Goal: Feedback & Contribution: Submit feedback/report problem

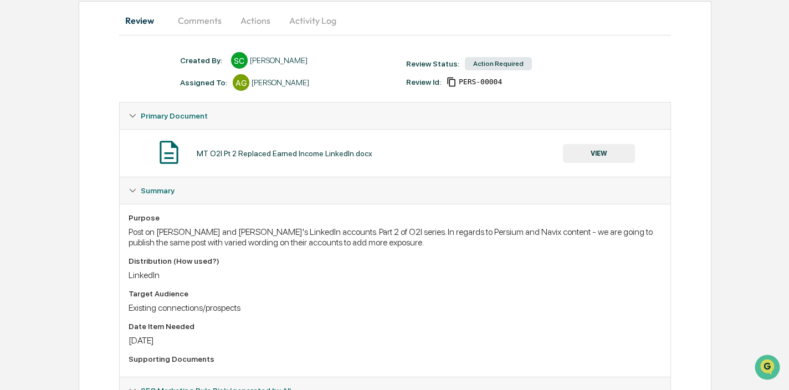
scroll to position [117, 0]
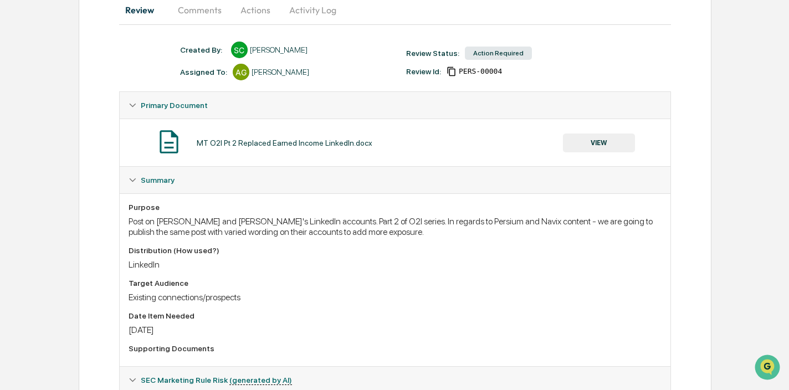
drag, startPoint x: 331, startPoint y: 221, endPoint x: 377, endPoint y: 238, distance: 48.9
click at [340, 224] on div "Post on [PERSON_NAME] and [PERSON_NAME]'s LinkedIn accounts. Part 2 of O2I seri…" at bounding box center [395, 226] width 533 height 21
click at [377, 238] on div "Purpose Post on Michael and Trey's LinkedIn accounts. Part 2 of O2I series. In …" at bounding box center [395, 280] width 533 height 155
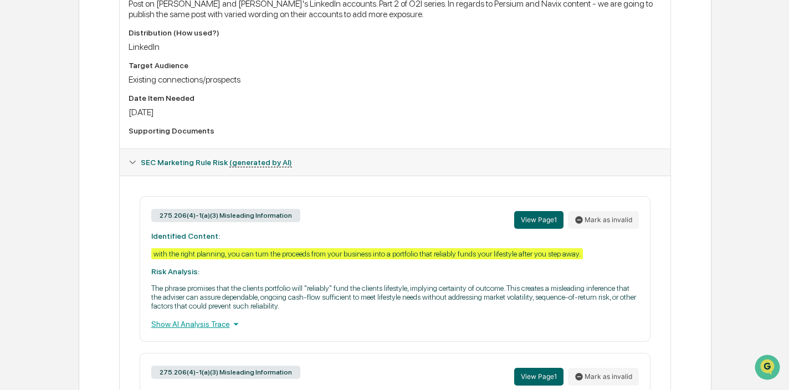
scroll to position [357, 0]
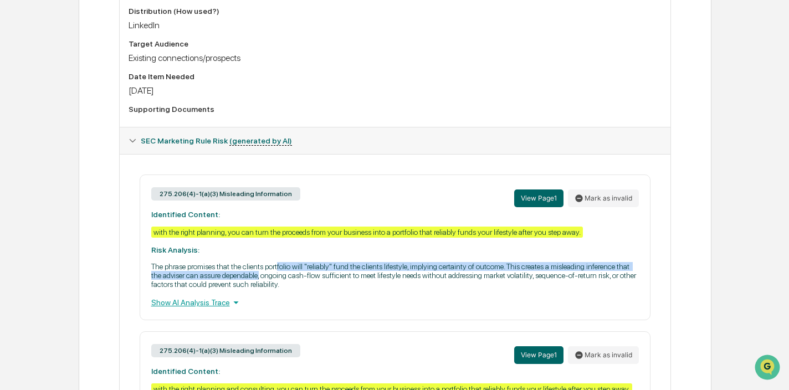
drag, startPoint x: 297, startPoint y: 279, endPoint x: 371, endPoint y: 291, distance: 74.7
click at [371, 289] on p "The phrase promises that the clients portfolio will "reliably" fund the clients…" at bounding box center [395, 275] width 488 height 27
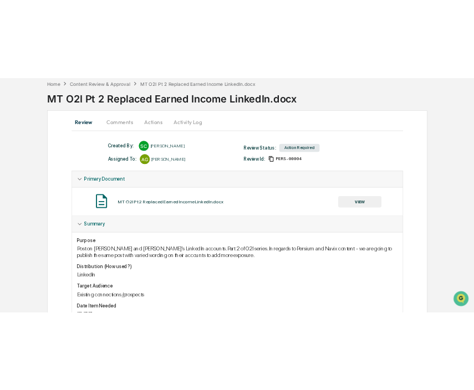
scroll to position [0, 0]
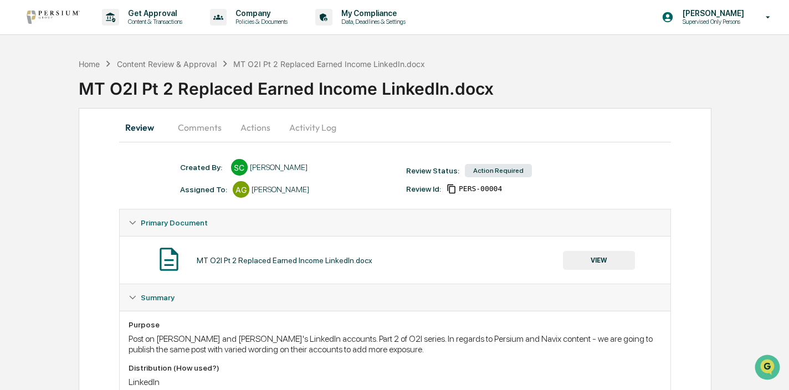
click at [609, 261] on button "VIEW" at bounding box center [599, 260] width 72 height 19
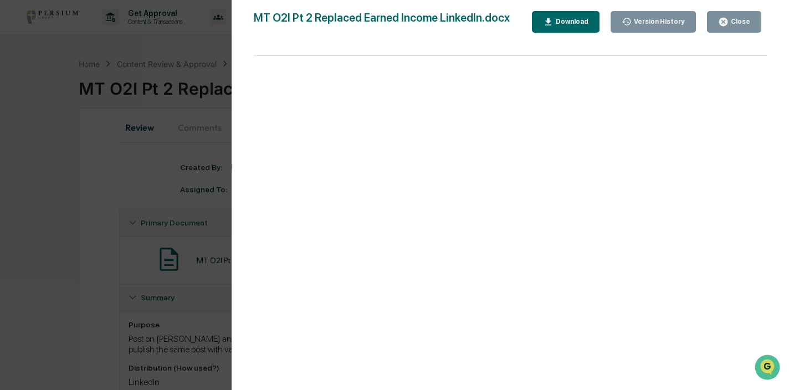
click at [558, 20] on div "Download" at bounding box center [570, 22] width 35 height 8
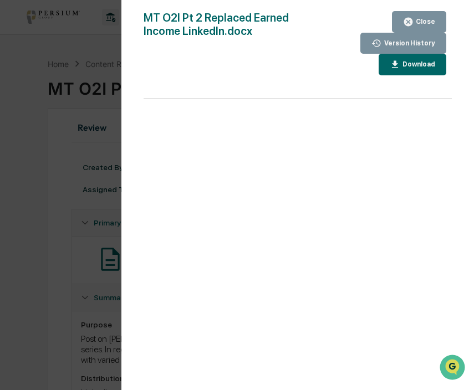
click at [407, 21] on icon "button" at bounding box center [408, 22] width 8 height 8
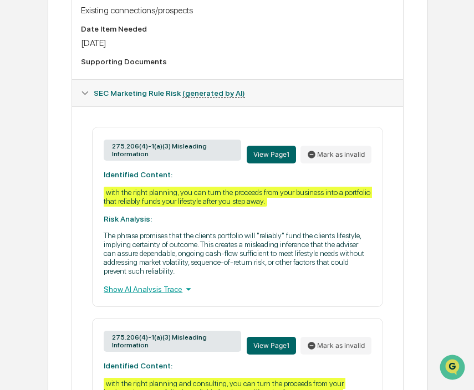
scroll to position [419, 0]
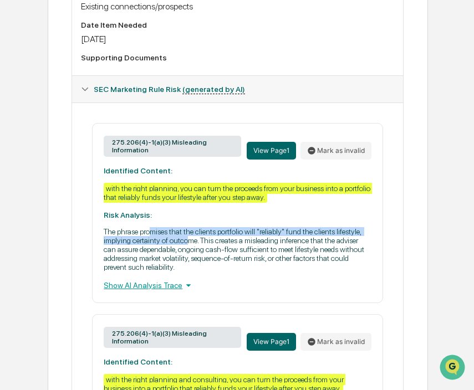
drag, startPoint x: 160, startPoint y: 235, endPoint x: 232, endPoint y: 248, distance: 72.5
click at [232, 248] on p "The phrase promises that the clients portfolio will "reliably" fund the clients…" at bounding box center [238, 249] width 268 height 44
click at [232, 247] on p "The phrase promises that the clients portfolio will "reliably" fund the clients…" at bounding box center [238, 249] width 268 height 44
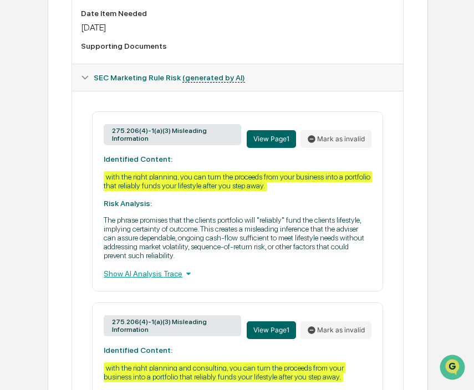
scroll to position [437, 0]
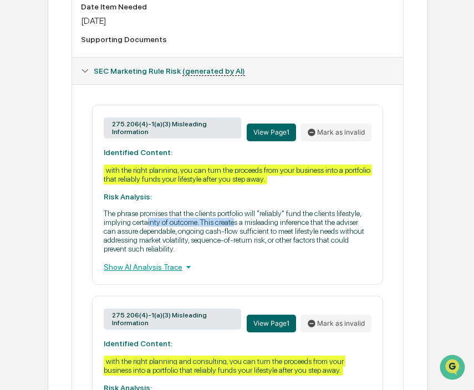
drag, startPoint x: 184, startPoint y: 225, endPoint x: 286, endPoint y: 229, distance: 102.6
click at [286, 229] on p "The phrase promises that the clients portfolio will "reliably" fund the clients…" at bounding box center [238, 231] width 268 height 44
drag, startPoint x: 196, startPoint y: 233, endPoint x: 295, endPoint y: 234, distance: 99.2
click at [294, 234] on p "The phrase promises that the clients portfolio will "reliably" fund the clients…" at bounding box center [238, 231] width 268 height 44
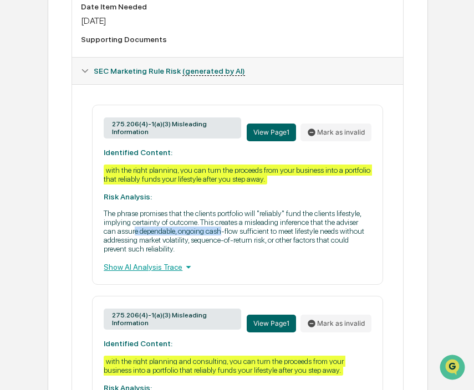
click at [295, 234] on p "The phrase promises that the clients portfolio will "reliably" fund the clients…" at bounding box center [238, 231] width 268 height 44
click at [187, 273] on icon at bounding box center [188, 267] width 12 height 12
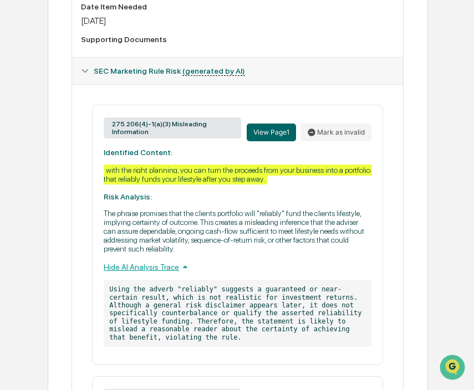
click at [188, 268] on icon at bounding box center [185, 266] width 5 height 3
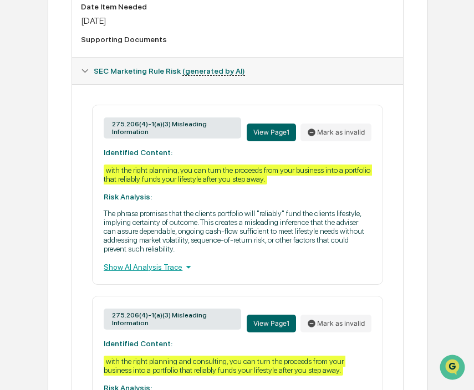
click at [191, 272] on icon at bounding box center [188, 267] width 12 height 12
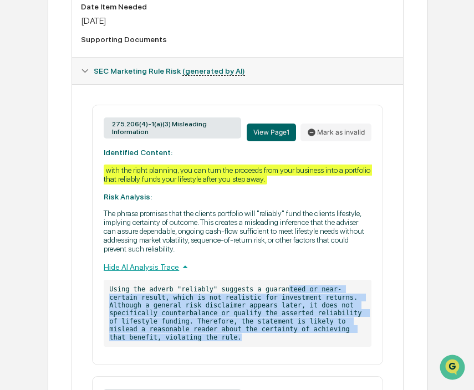
drag, startPoint x: 290, startPoint y: 294, endPoint x: 309, endPoint y: 338, distance: 48.7
click at [309, 338] on p "Using the adverb "reliably" suggests a guaranteed or near-certain result, which…" at bounding box center [238, 313] width 268 height 67
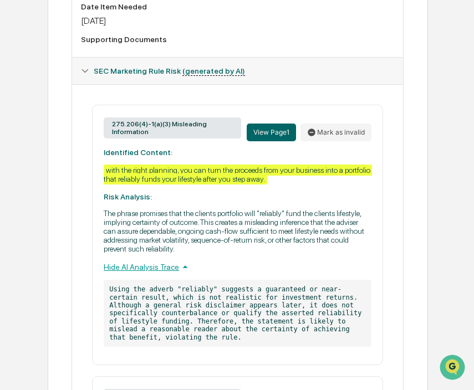
click at [186, 271] on icon at bounding box center [185, 267] width 12 height 12
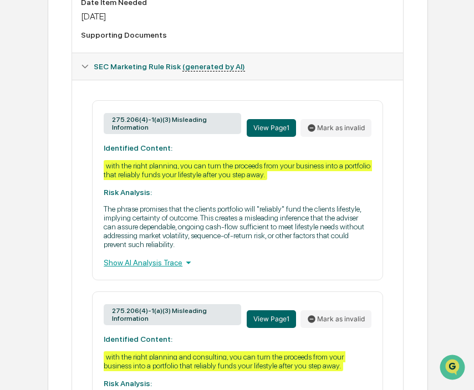
scroll to position [444, 0]
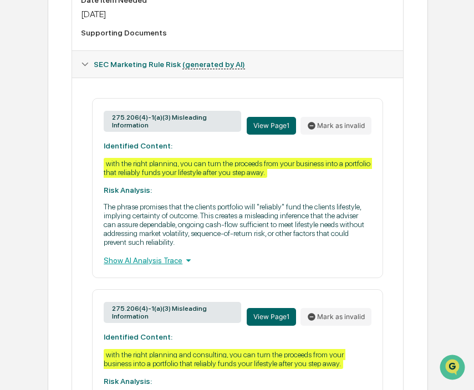
click at [242, 168] on div "with the right planning, you can turn the proceeds from your business into a po…" at bounding box center [238, 168] width 268 height 20
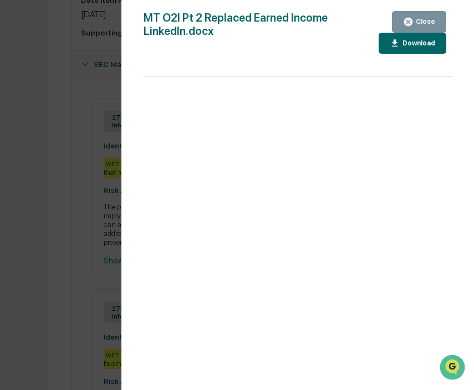
click at [408, 23] on icon "button" at bounding box center [408, 22] width 8 height 8
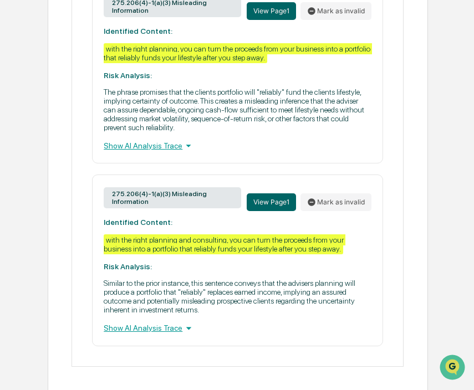
scroll to position [558, 0]
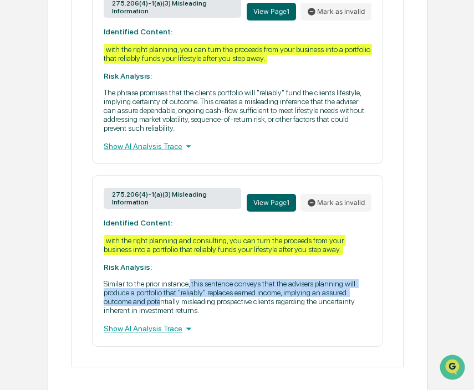
drag, startPoint x: 203, startPoint y: 296, endPoint x: 243, endPoint y: 316, distance: 44.4
click at [243, 315] on p "Similar to the prior instance, this sentence conveys that the advisers planning…" at bounding box center [238, 296] width 268 height 35
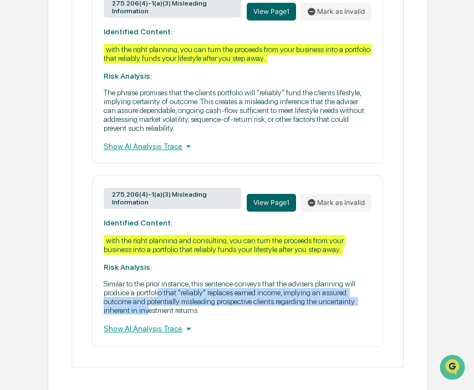
drag, startPoint x: 212, startPoint y: 306, endPoint x: 247, endPoint y: 322, distance: 38.7
click at [247, 315] on p "Similar to the prior instance, this sentence conveys that the advisers planning…" at bounding box center [238, 296] width 268 height 35
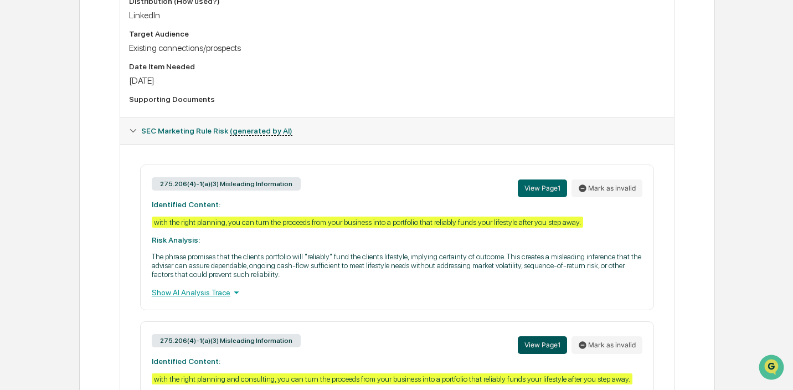
scroll to position [377, 0]
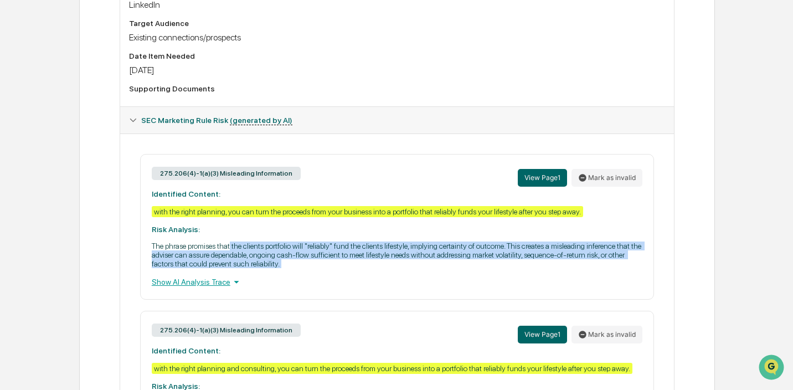
drag, startPoint x: 243, startPoint y: 248, endPoint x: 422, endPoint y: 274, distance: 180.7
click at [422, 274] on div "275.206(4)-1(a)(3) Misleading Information View Page 1 Mark as invalid Identifie…" at bounding box center [397, 227] width 514 height 146
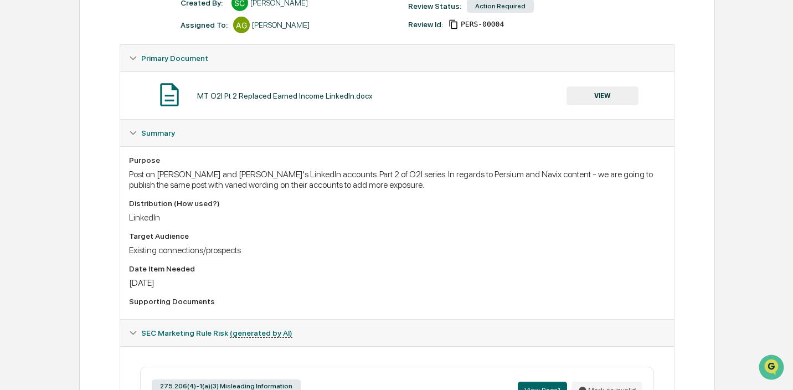
scroll to position [0, 0]
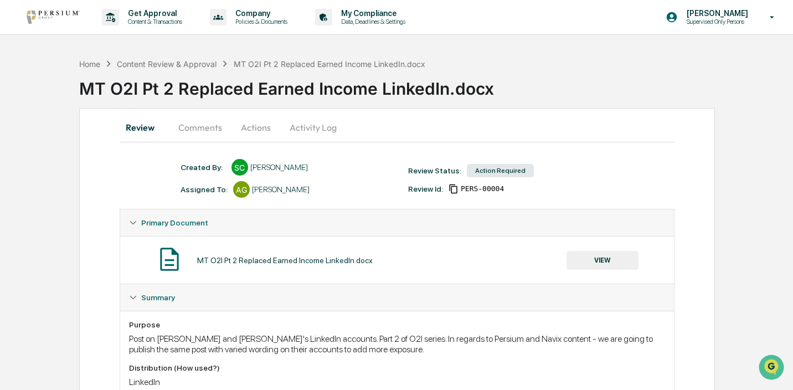
click at [192, 128] on button "Comments" at bounding box center [200, 127] width 61 height 27
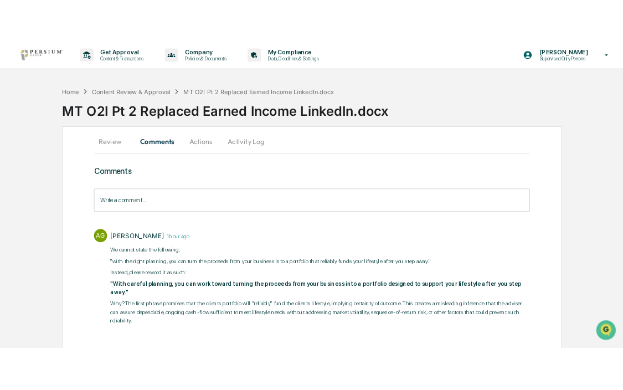
scroll to position [18, 0]
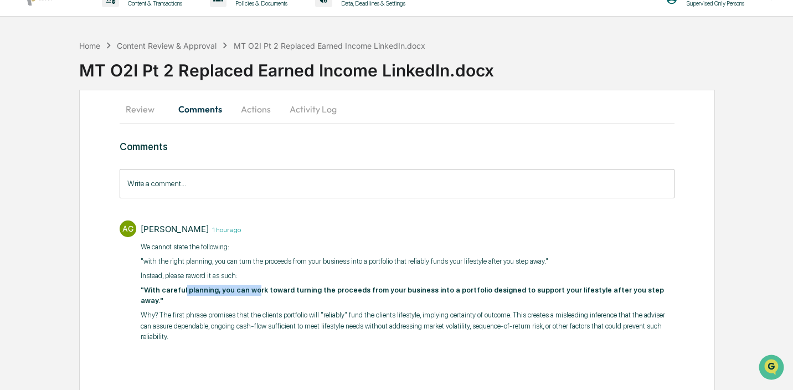
drag, startPoint x: 186, startPoint y: 288, endPoint x: 263, endPoint y: 293, distance: 76.6
click at [263, 294] on p ""With careful planning, you can work toward turning the proceeds from your busi…" at bounding box center [408, 296] width 534 height 22
click at [248, 301] on p ""With careful planning, you can work toward turning the proceeds from your busi…" at bounding box center [408, 296] width 534 height 22
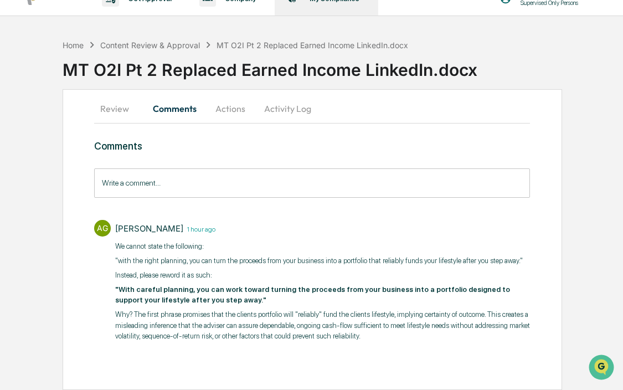
scroll to position [0, 0]
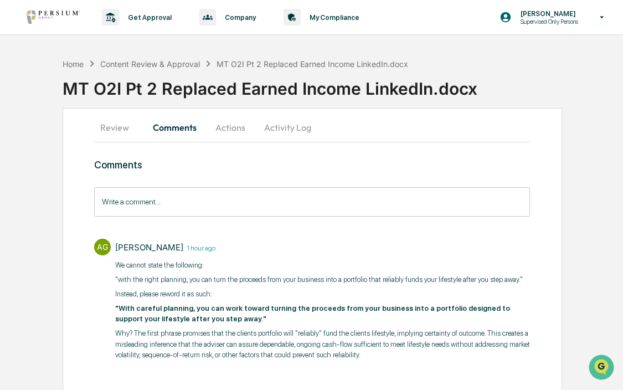
click at [108, 128] on button "Review" at bounding box center [119, 127] width 50 height 27
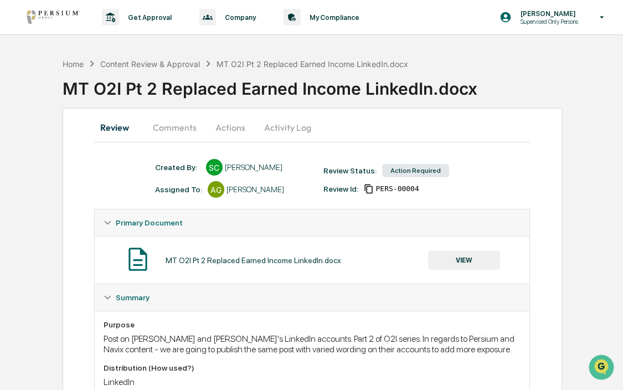
click at [260, 120] on button "Activity Log" at bounding box center [287, 127] width 65 height 27
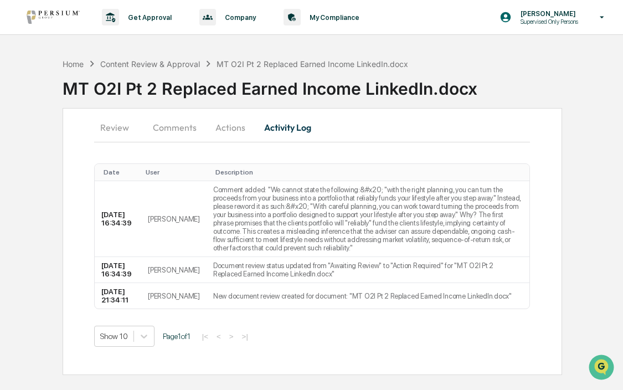
click at [221, 128] on button "Actions" at bounding box center [231, 127] width 50 height 27
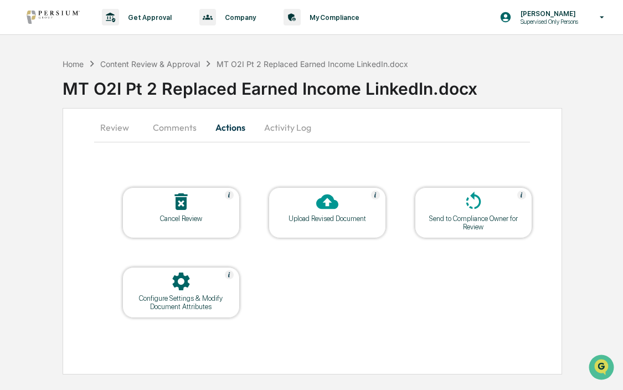
click at [330, 219] on div "Upload Revised Document" at bounding box center [328, 218] width 100 height 8
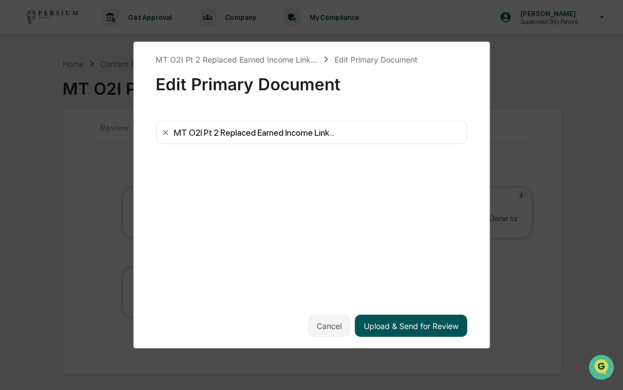
click at [415, 321] on button "Upload & Send for Review" at bounding box center [411, 326] width 112 height 22
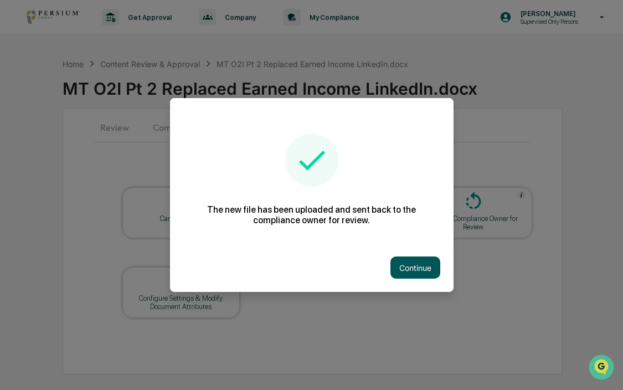
click at [412, 267] on button "Continue" at bounding box center [416, 267] width 50 height 22
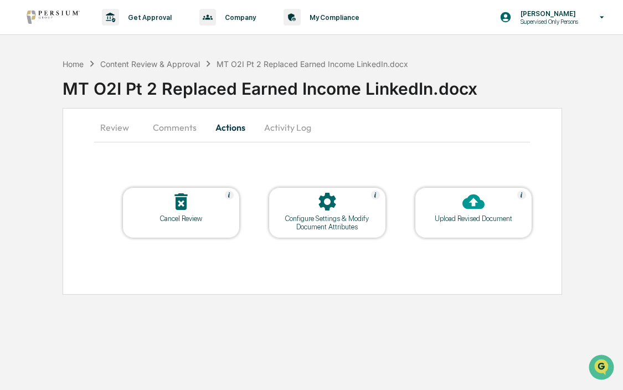
click at [129, 132] on button "Review" at bounding box center [119, 127] width 50 height 27
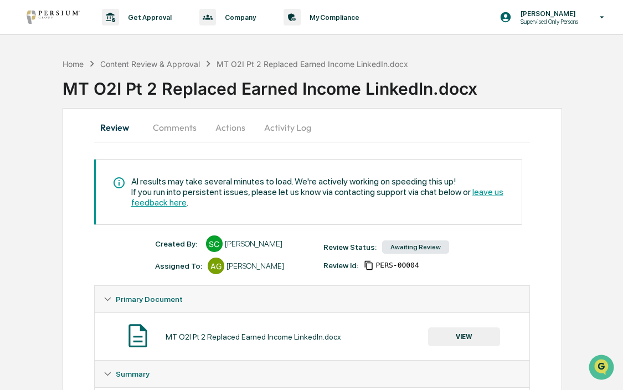
click at [178, 133] on button "Comments" at bounding box center [174, 127] width 61 height 27
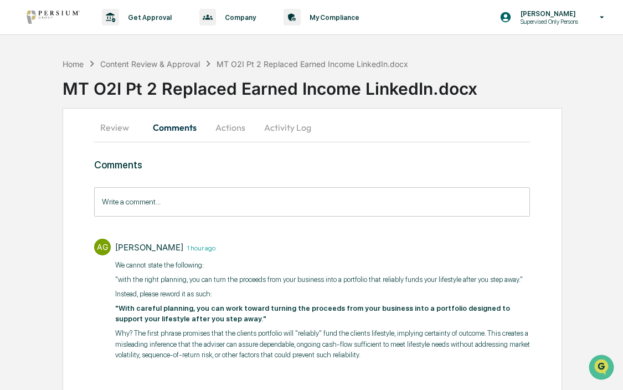
click at [117, 134] on button "Review" at bounding box center [119, 127] width 50 height 27
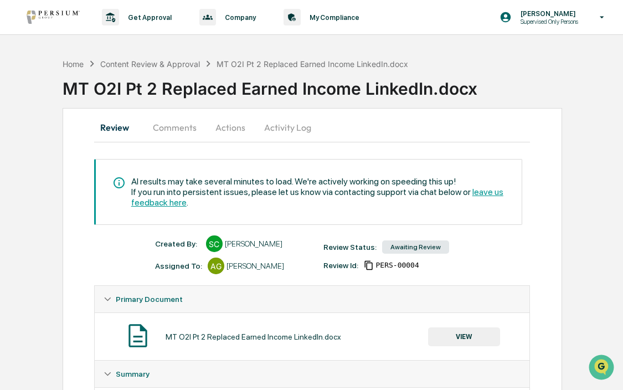
click at [178, 128] on button "Comments" at bounding box center [174, 127] width 61 height 27
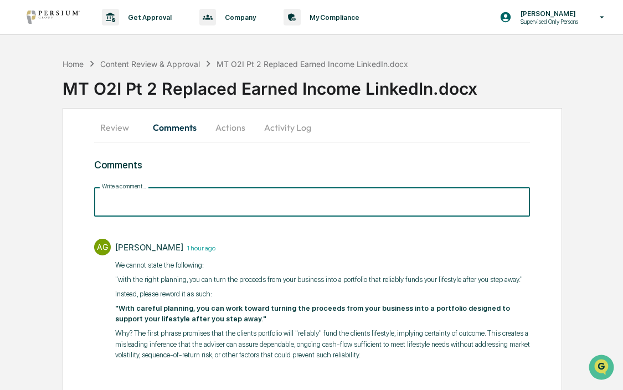
click at [202, 202] on input "Write a comment..." at bounding box center [312, 201] width 437 height 29
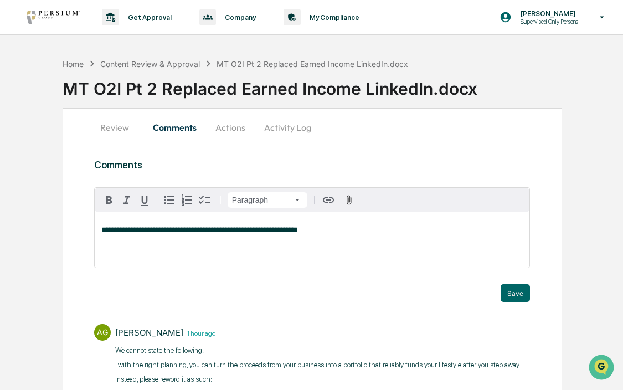
click at [298, 228] on span "**********" at bounding box center [199, 229] width 197 height 7
click at [298, 233] on span "**********" at bounding box center [199, 229] width 197 height 7
click at [359, 229] on p "**********" at bounding box center [312, 230] width 422 height 8
click at [510, 291] on button "Save" at bounding box center [515, 293] width 29 height 18
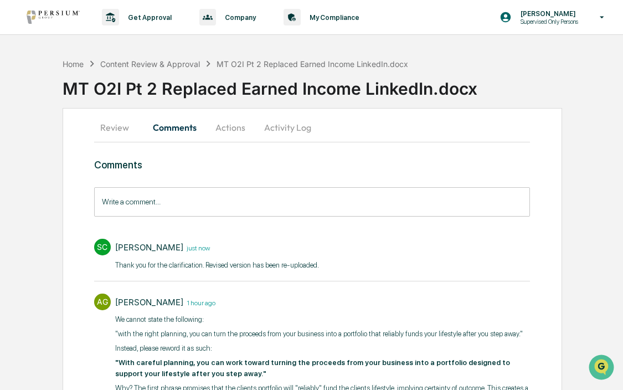
click at [111, 127] on button "Review" at bounding box center [119, 127] width 50 height 27
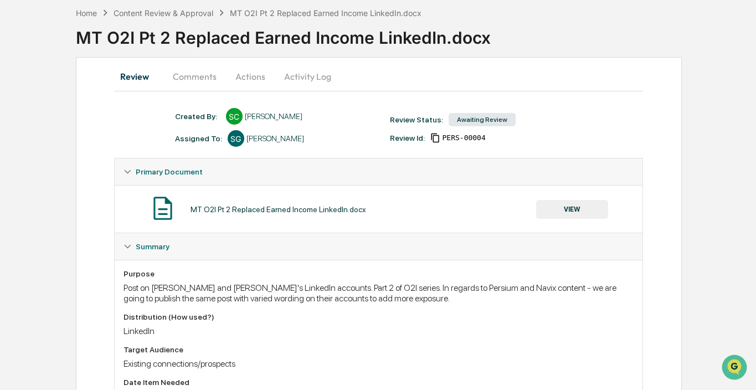
click at [193, 56] on div "Home Content Review & Approval MT O2I Pt 2 Replaced Earned Income LinkedIn.docx…" at bounding box center [416, 29] width 681 height 55
click at [193, 76] on button "Comments" at bounding box center [194, 76] width 61 height 27
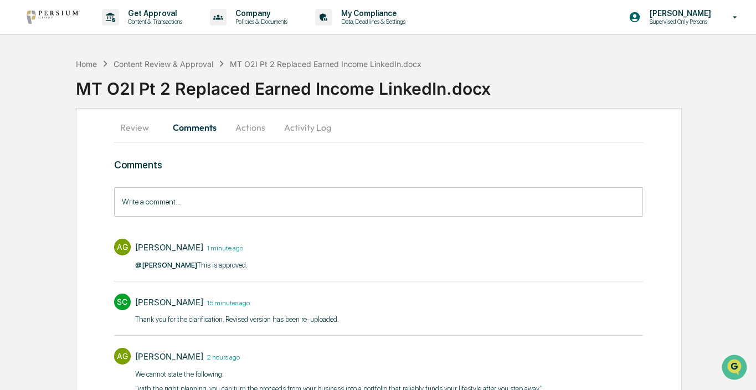
click at [131, 127] on button "Review" at bounding box center [139, 127] width 50 height 27
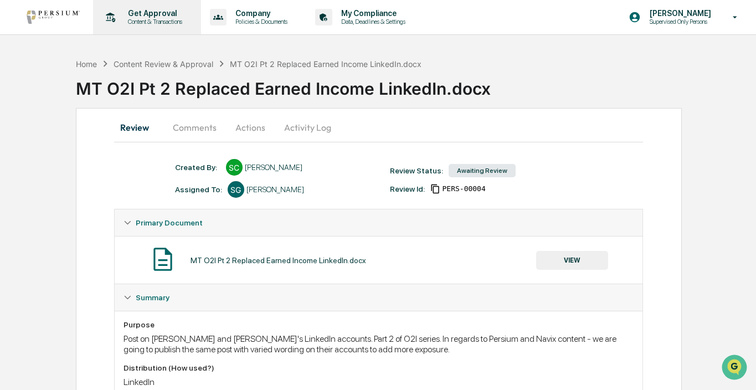
click at [141, 19] on p "Content & Transactions" at bounding box center [153, 22] width 69 height 8
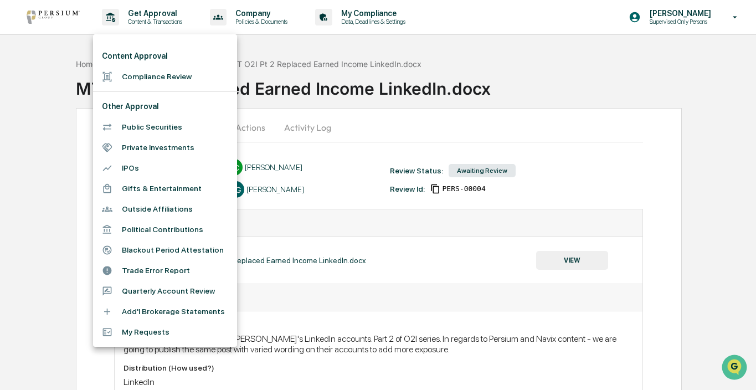
click at [269, 65] on div at bounding box center [378, 195] width 756 height 390
